Goal: Information Seeking & Learning: Learn about a topic

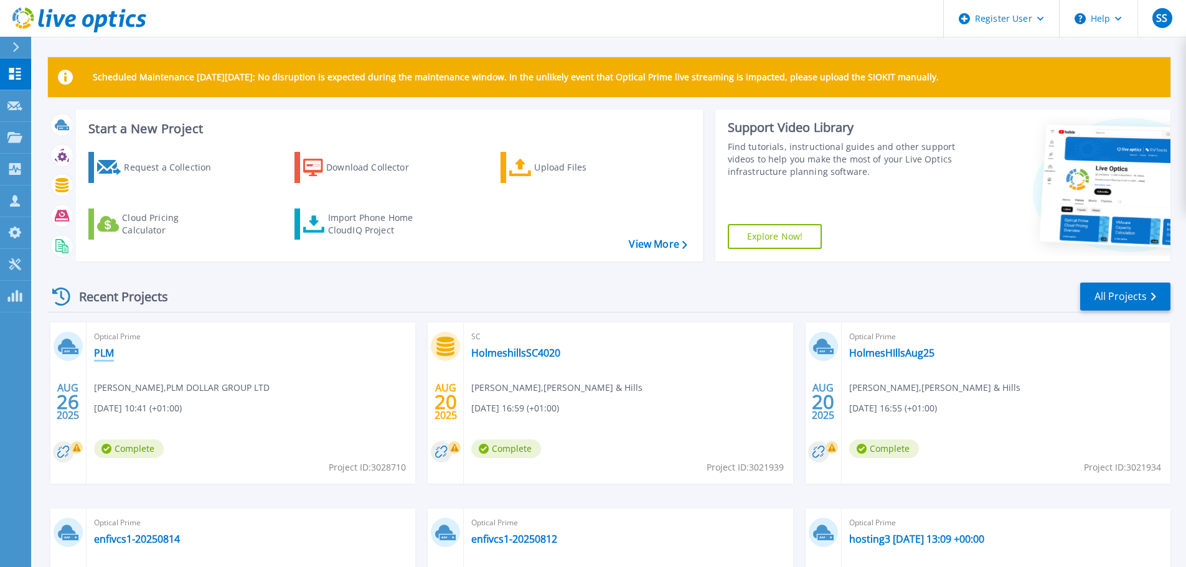
click at [103, 351] on link "PLM" at bounding box center [104, 353] width 20 height 12
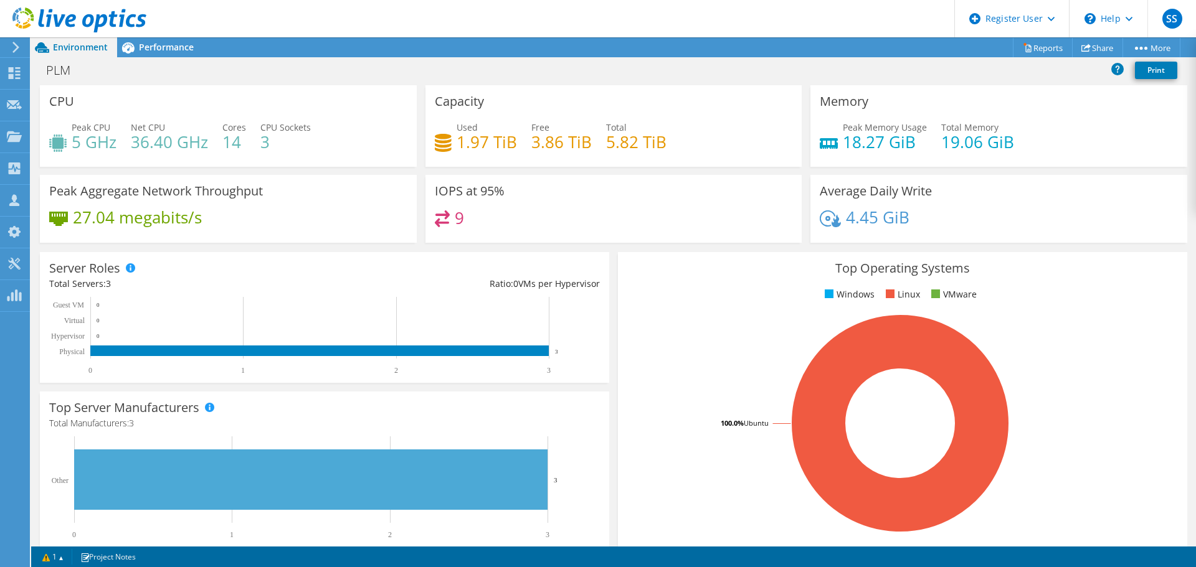
click at [124, 143] on div "Peak CPU 5 GHz Net CPU 36.40 GHz Cores 14 CPU Sockets 3" at bounding box center [228, 141] width 358 height 40
click at [268, 140] on h4 "3" at bounding box center [285, 142] width 50 height 14
drag, startPoint x: 222, startPoint y: 141, endPoint x: 264, endPoint y: 141, distance: 42.4
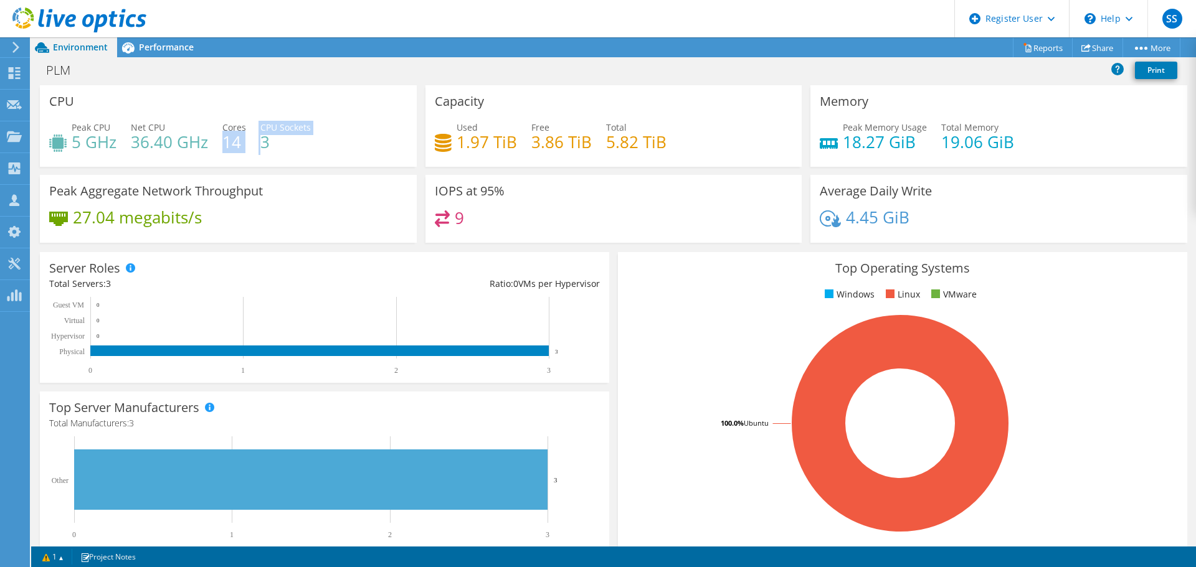
click at [264, 141] on div "Peak CPU 5 GHz Net CPU 36.40 GHz Cores 14 CPU Sockets 3" at bounding box center [228, 141] width 358 height 40
click at [283, 144] on h4 "3" at bounding box center [285, 142] width 50 height 14
drag, startPoint x: 273, startPoint y: 141, endPoint x: 261, endPoint y: 141, distance: 12.5
click at [261, 141] on h4 "3" at bounding box center [285, 142] width 50 height 14
drag, startPoint x: 220, startPoint y: 143, endPoint x: 256, endPoint y: 147, distance: 35.7
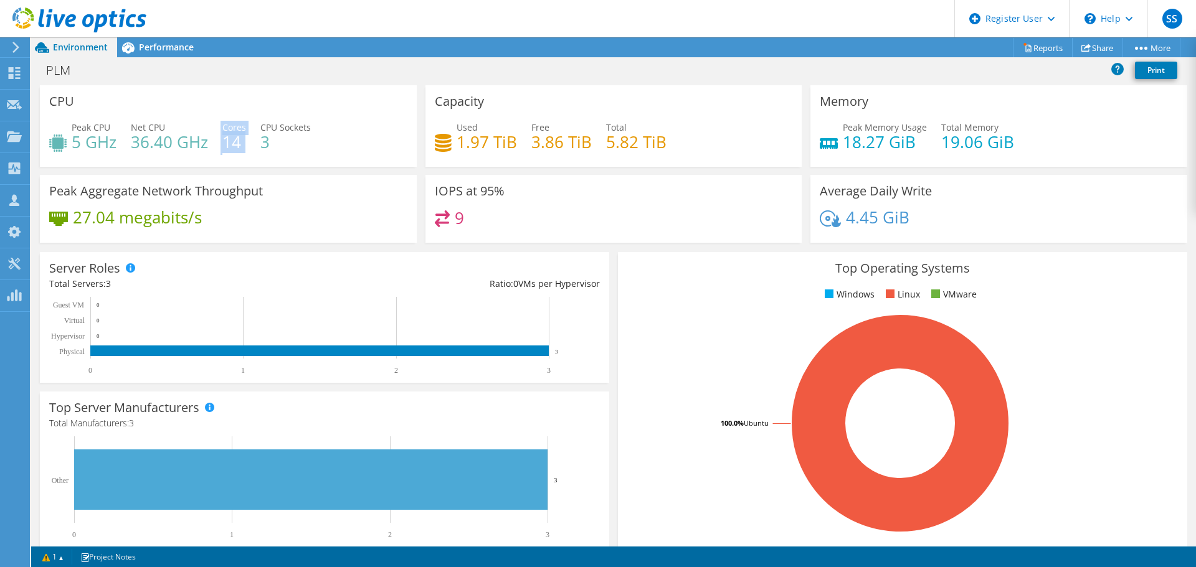
click at [256, 147] on div "Peak CPU 5 GHz Net CPU 36.40 GHz Cores 14 CPU Sockets 3" at bounding box center [228, 141] width 358 height 40
click at [288, 147] on h4 "3" at bounding box center [285, 142] width 50 height 14
click at [168, 55] on div "Performance" at bounding box center [160, 47] width 86 height 20
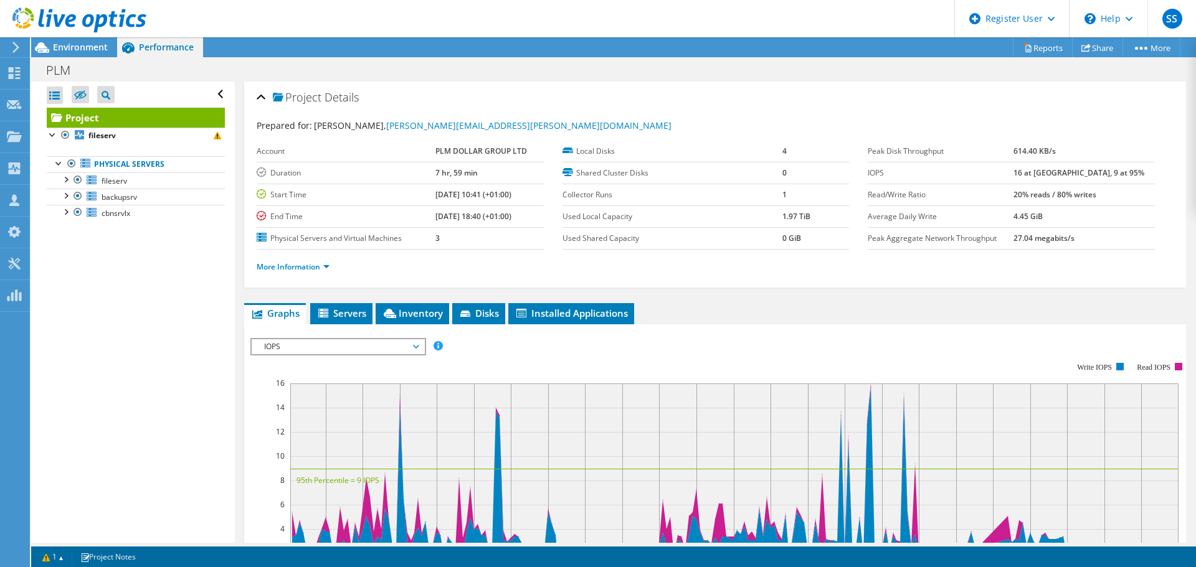
click at [285, 348] on span "IOPS" at bounding box center [338, 346] width 160 height 15
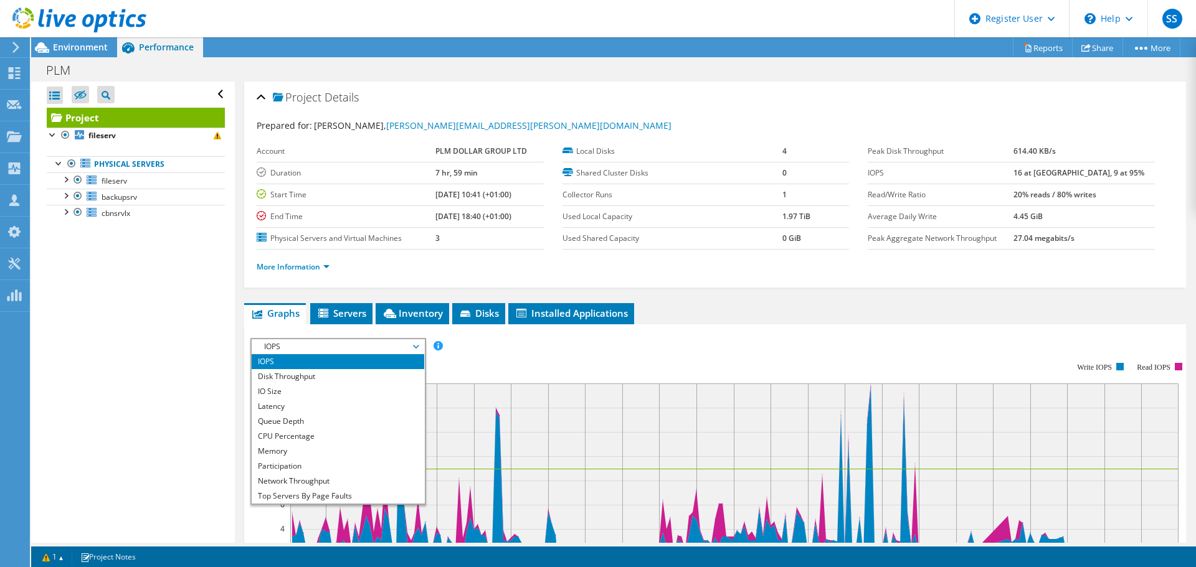
click at [277, 434] on li "CPU Percentage" at bounding box center [338, 436] width 173 height 15
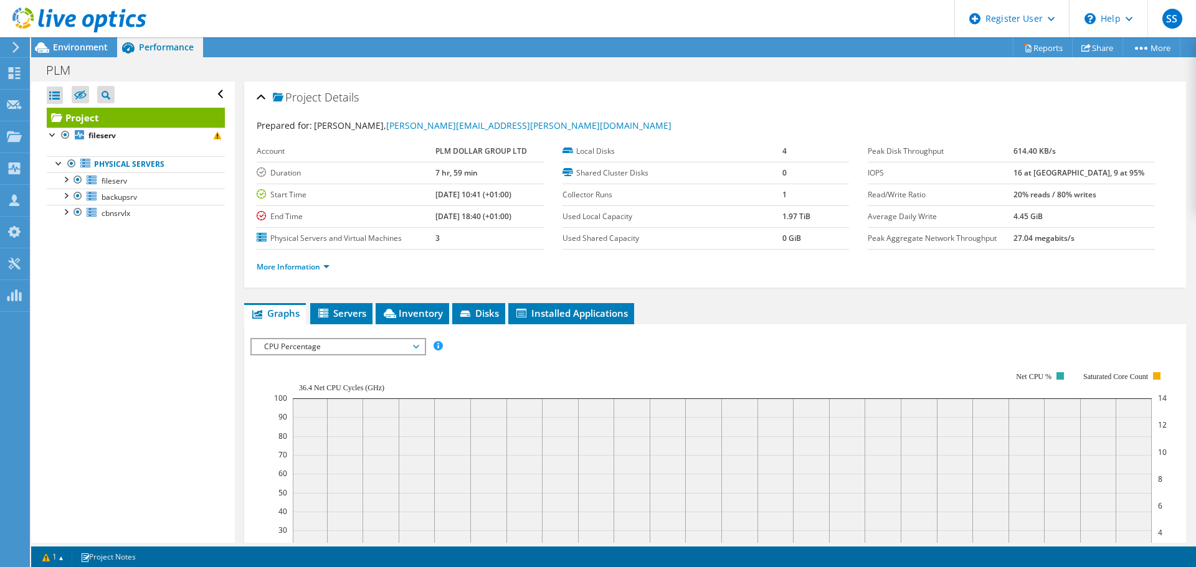
drag, startPoint x: 71, startPoint y: 40, endPoint x: 151, endPoint y: 72, distance: 86.0
click at [71, 40] on div at bounding box center [73, 21] width 146 height 42
click at [97, 57] on div "Environment" at bounding box center [74, 47] width 86 height 20
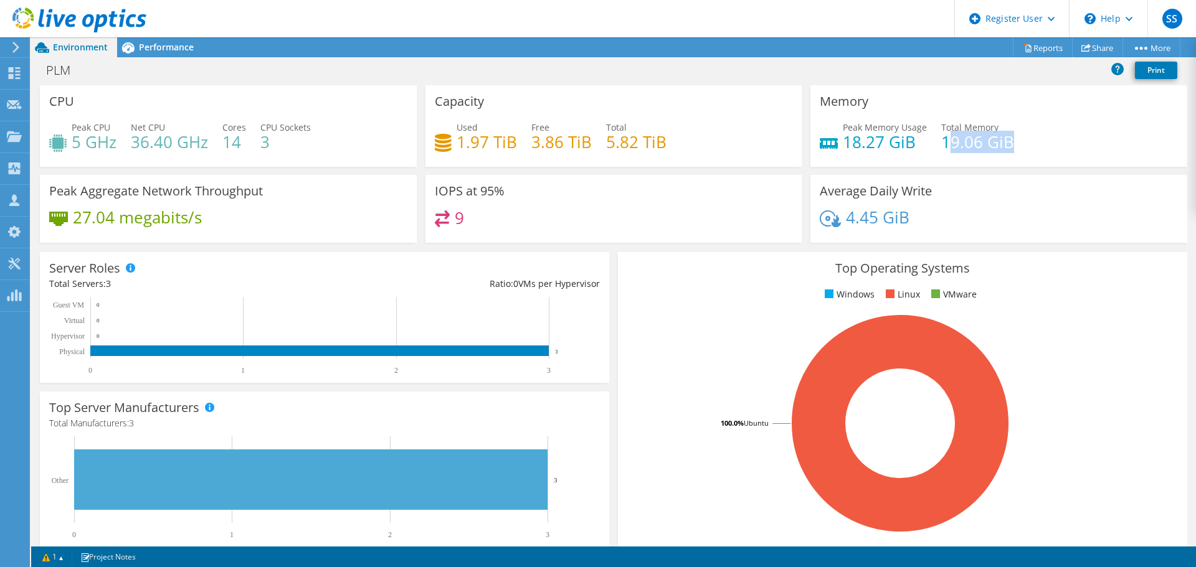
drag, startPoint x: 942, startPoint y: 143, endPoint x: 1009, endPoint y: 140, distance: 67.3
click at [1009, 140] on div "Peak Memory Usage 18.27 GiB Total Memory 19.06 GiB" at bounding box center [999, 141] width 358 height 40
drag, startPoint x: 585, startPoint y: 150, endPoint x: 605, endPoint y: 149, distance: 20.0
click at [587, 149] on div "Used 1.97 TiB Free 3.86 TiB Total 5.82 TiB" at bounding box center [614, 141] width 358 height 40
drag, startPoint x: 603, startPoint y: 144, endPoint x: 653, endPoint y: 143, distance: 49.2
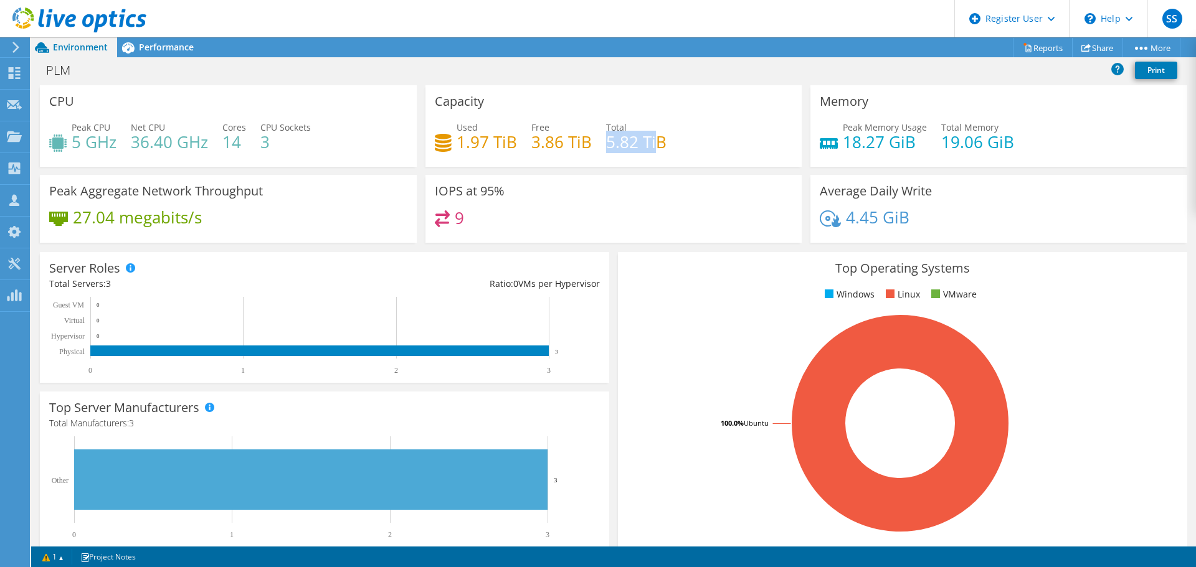
click at [653, 143] on h4 "5.82 TiB" at bounding box center [636, 142] width 60 height 14
drag, startPoint x: 529, startPoint y: 145, endPoint x: 598, endPoint y: 147, distance: 69.2
click at [598, 147] on div "Used 1.97 TiB Free 3.86 TiB Total 5.82 TiB" at bounding box center [614, 141] width 358 height 40
click at [553, 143] on h4 "3.86 TiB" at bounding box center [561, 142] width 60 height 14
drag, startPoint x: 529, startPoint y: 145, endPoint x: 599, endPoint y: 151, distance: 70.0
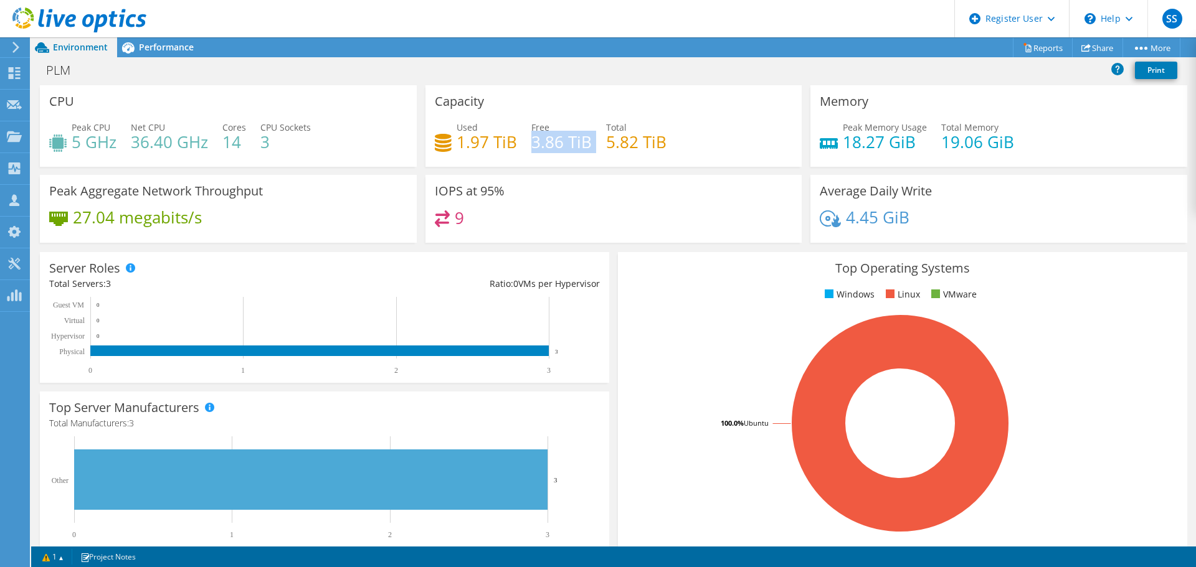
click at [599, 151] on div "Used 1.97 TiB Free 3.86 TiB Total 5.82 TiB" at bounding box center [614, 141] width 358 height 40
drag, startPoint x: 602, startPoint y: 148, endPoint x: 678, endPoint y: 151, distance: 76.7
click at [678, 151] on div "Used 1.97 TiB Free 3.86 TiB Total 5.82 TiB" at bounding box center [614, 141] width 358 height 40
drag, startPoint x: 455, startPoint y: 143, endPoint x: 523, endPoint y: 146, distance: 68.0
click at [523, 146] on div "Used 1.97 TiB Free 3.86 TiB Total 5.82 TiB" at bounding box center [614, 141] width 358 height 40
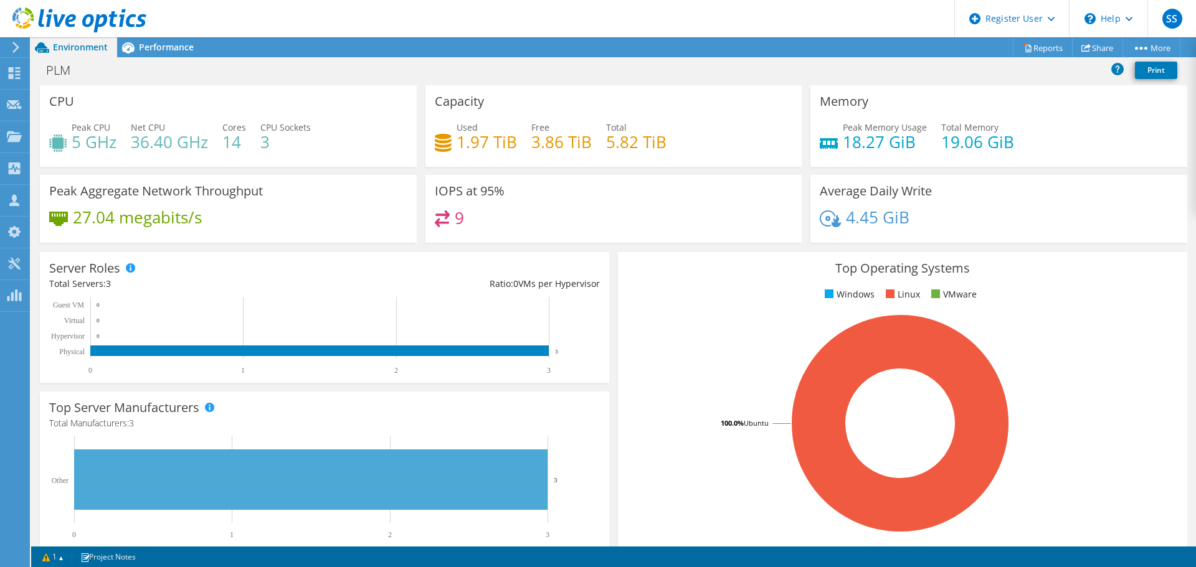
click at [149, 52] on span "Performance" at bounding box center [166, 47] width 55 height 12
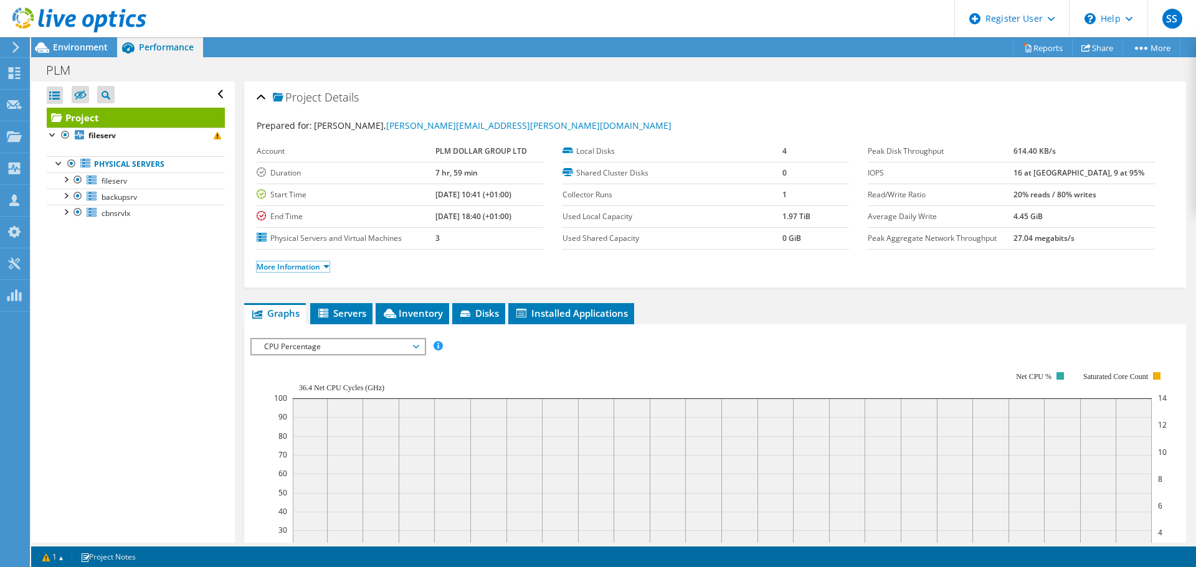
click at [293, 268] on link "More Information" at bounding box center [293, 267] width 73 height 11
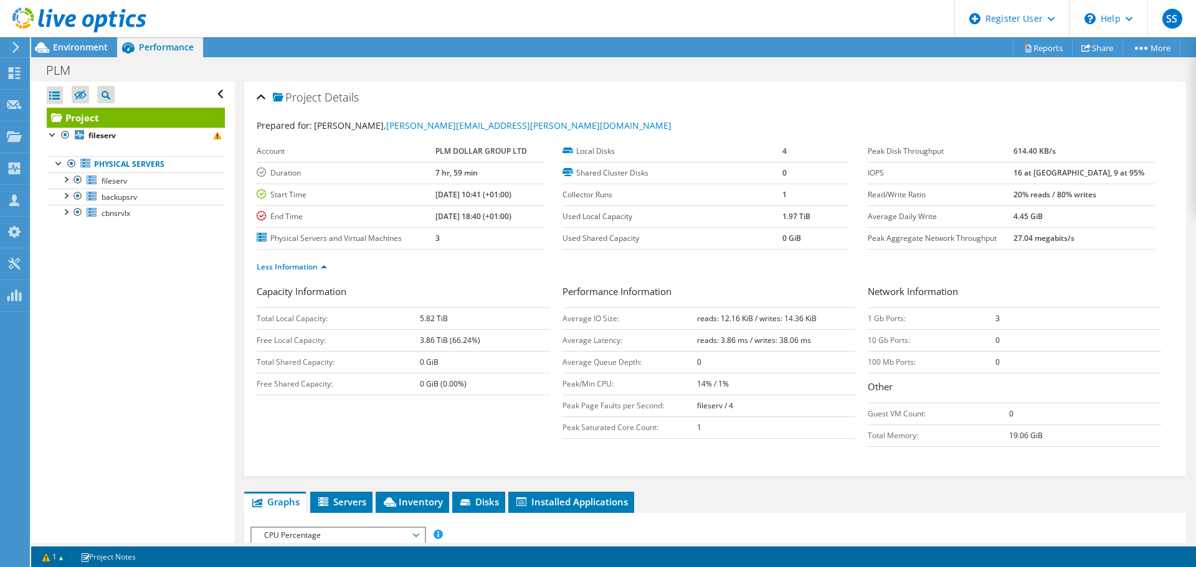
drag, startPoint x: 1018, startPoint y: 323, endPoint x: 927, endPoint y: 322, distance: 90.9
click at [927, 322] on tr "1 Gb Ports: 3" at bounding box center [1014, 319] width 293 height 22
